Goal: Check status: Check status

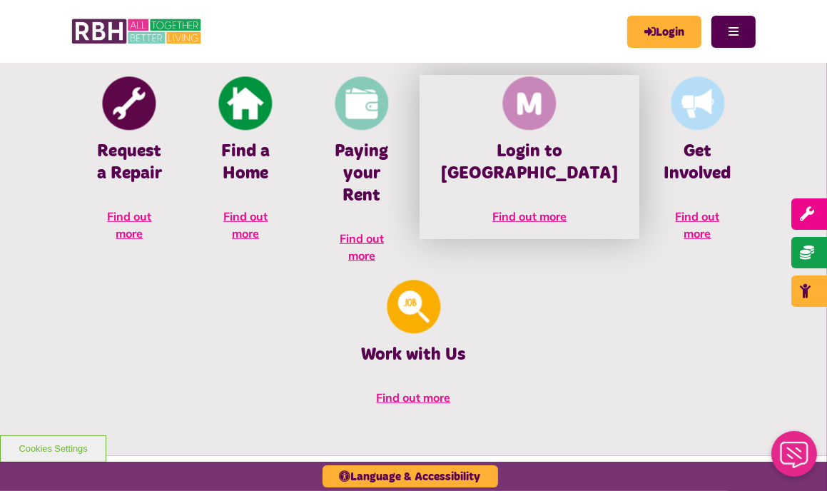
click at [469, 170] on h4 "Login to MyRBH" at bounding box center [529, 163] width 177 height 44
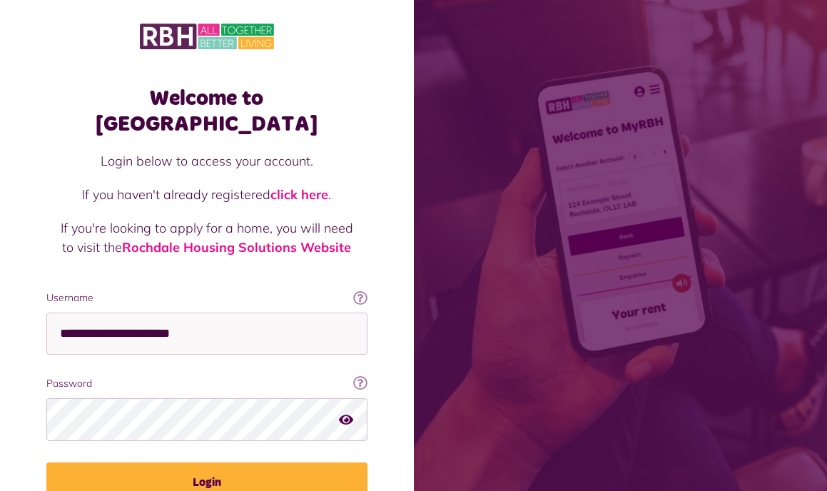
scroll to position [60, 0]
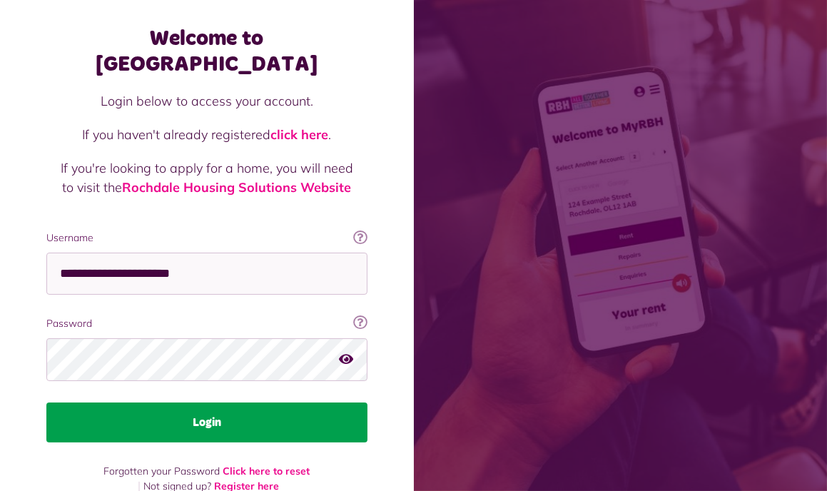
click at [198, 402] on button "Login" at bounding box center [206, 422] width 321 height 40
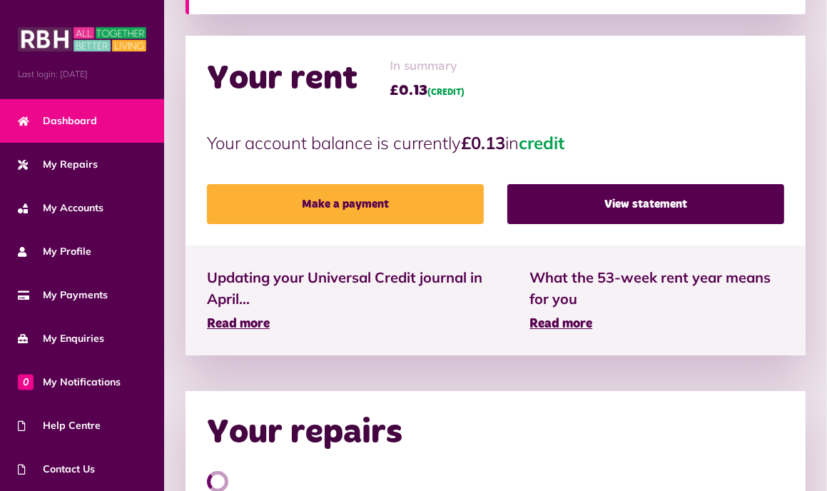
scroll to position [377, 0]
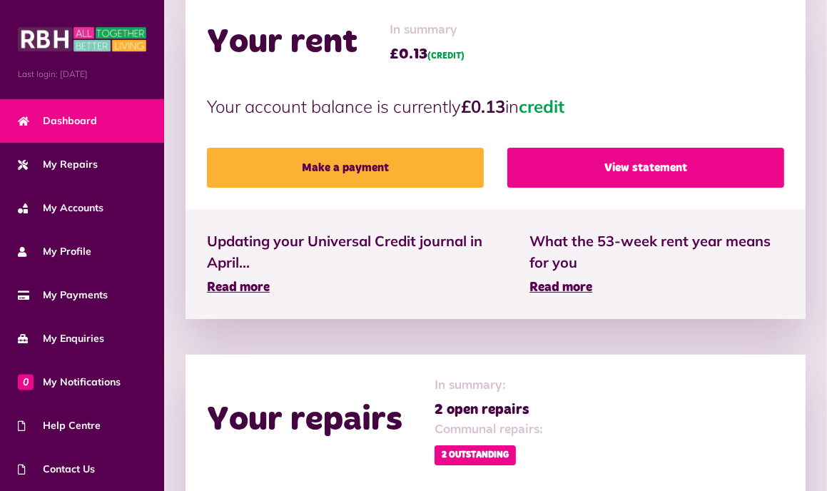
click at [633, 161] on link "View statement" at bounding box center [645, 168] width 277 height 40
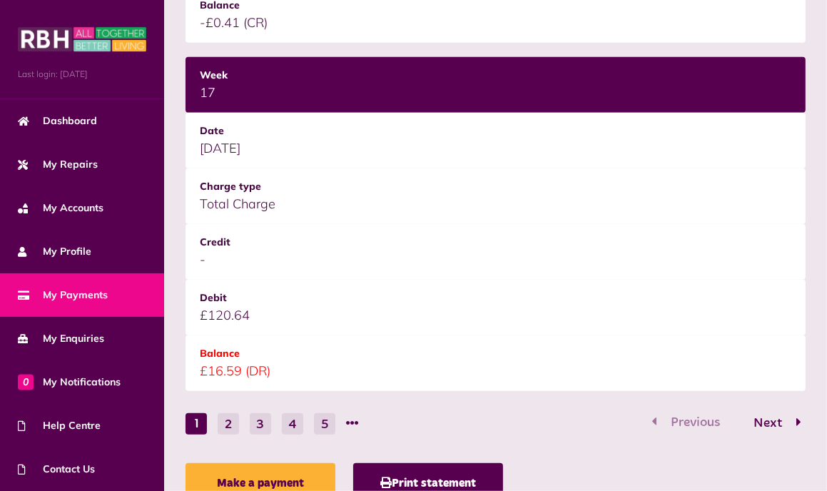
scroll to position [2034, 0]
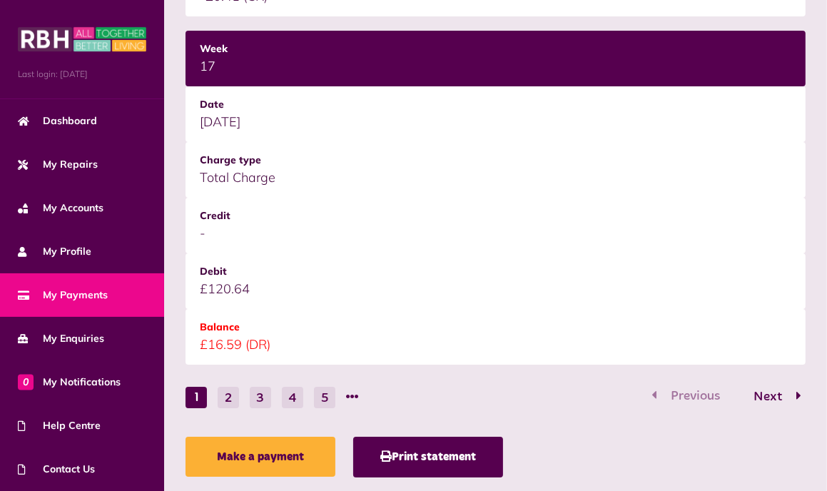
drag, startPoint x: 225, startPoint y: 397, endPoint x: 336, endPoint y: 261, distance: 174.9
click at [227, 394] on button "2" at bounding box center [228, 397] width 21 height 21
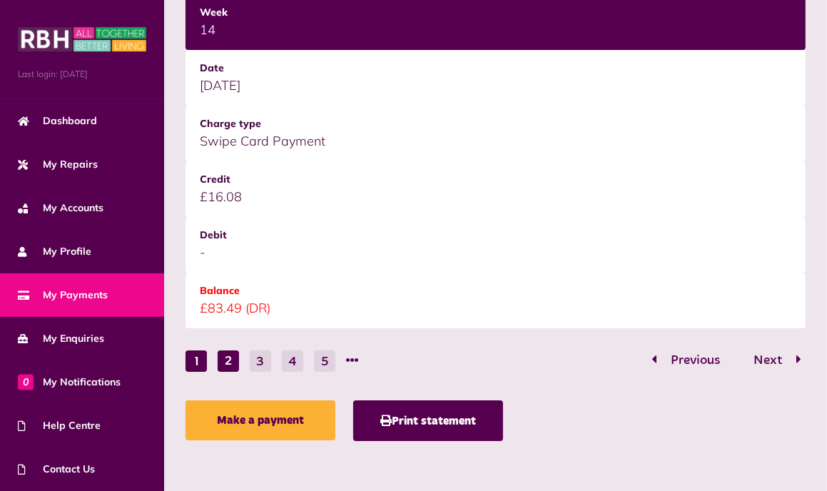
click at [195, 362] on button "1" at bounding box center [195, 360] width 21 height 21
click at [258, 360] on button "3" at bounding box center [260, 360] width 21 height 21
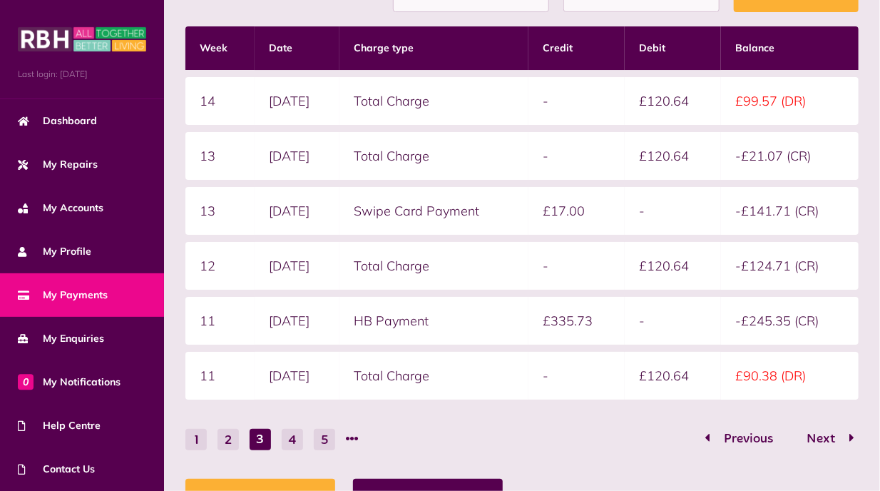
scroll to position [344, 0]
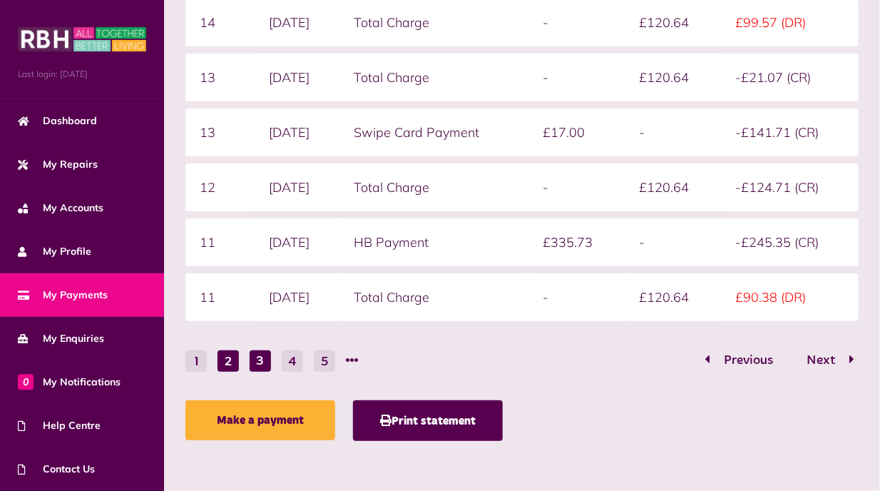
click at [230, 360] on button "2" at bounding box center [228, 360] width 21 height 21
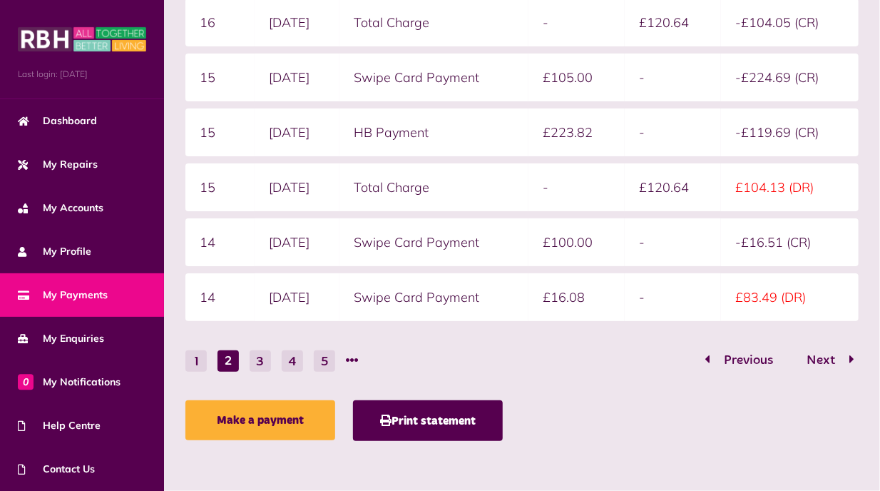
scroll to position [268, 0]
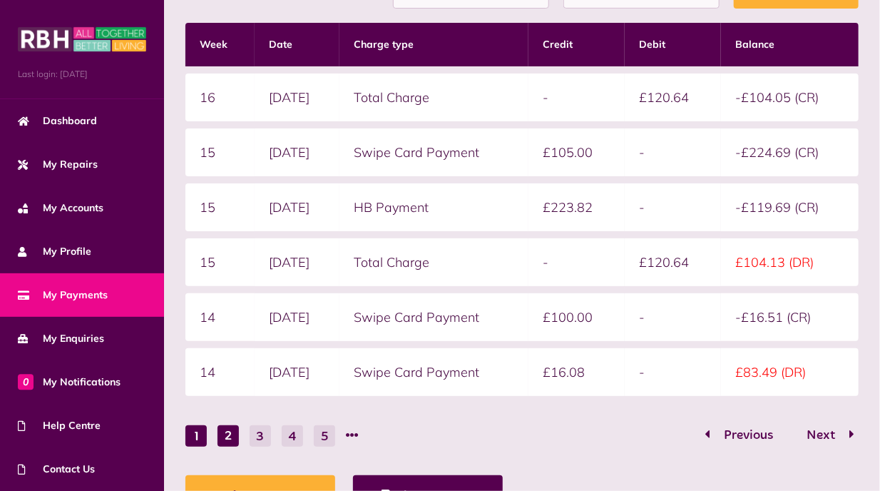
click at [190, 441] on button "1" at bounding box center [195, 435] width 21 height 21
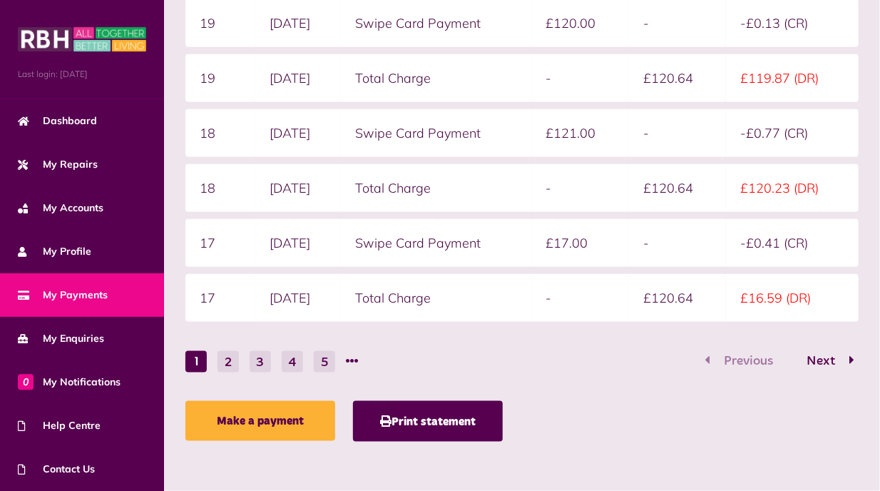
scroll to position [344, 0]
